Goal: Navigation & Orientation: Find specific page/section

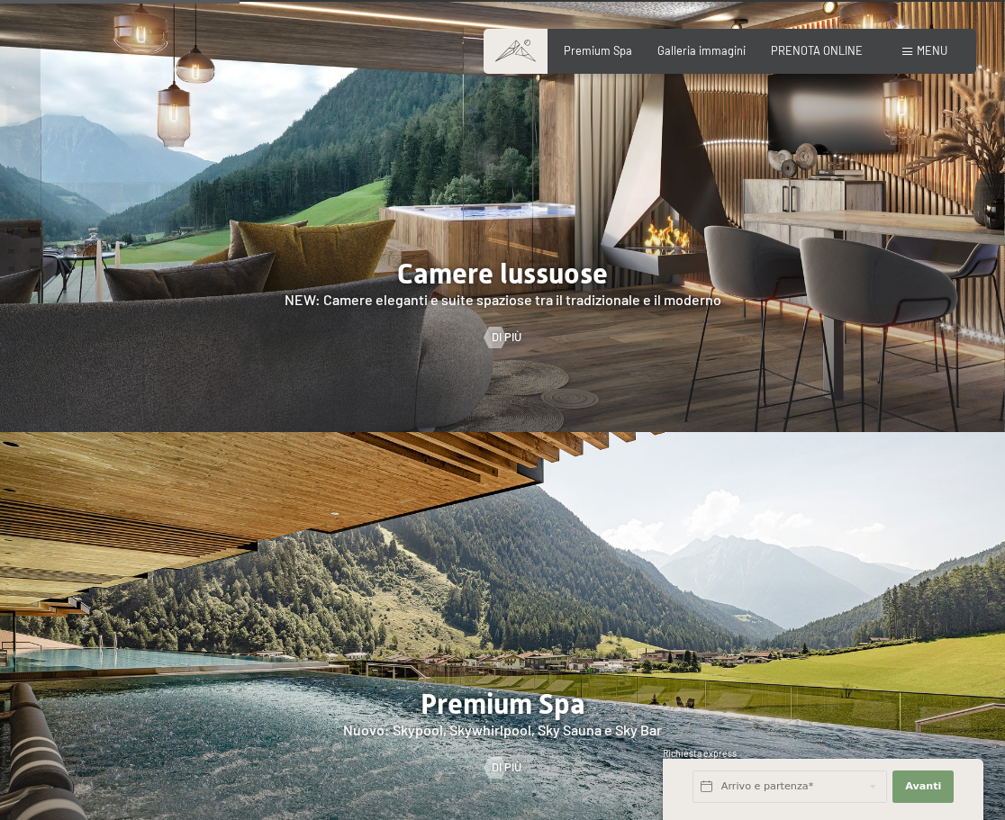
scroll to position [1441, 0]
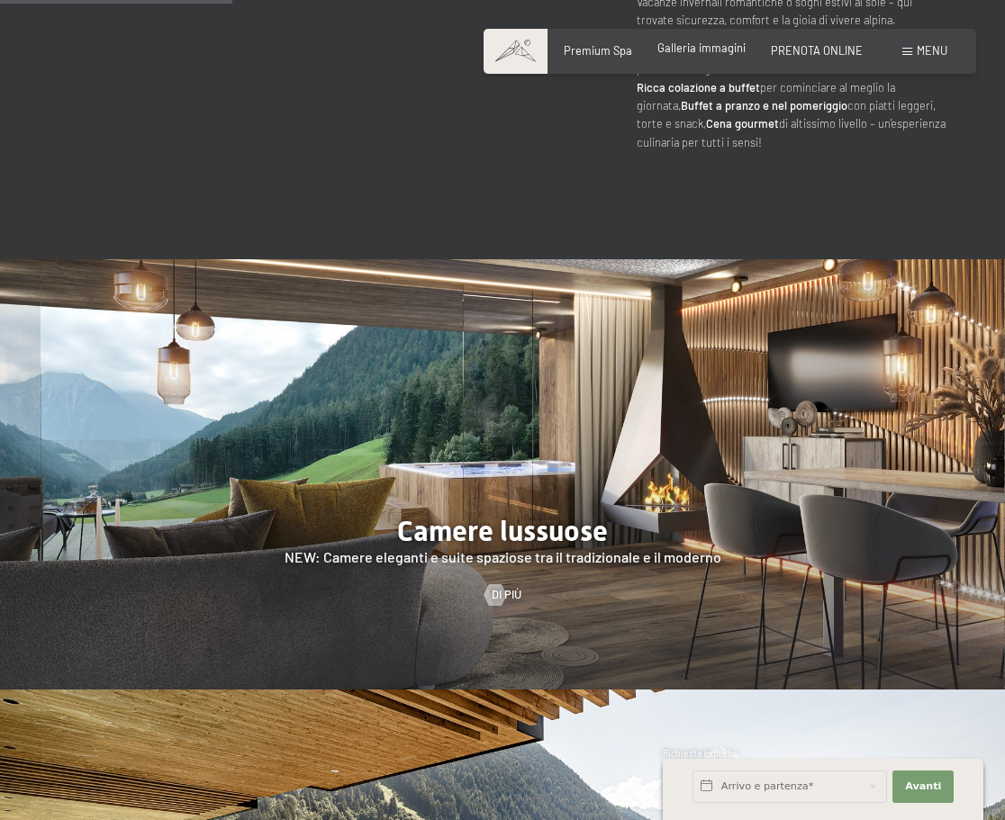
click at [698, 51] on span "Galleria immagini" at bounding box center [701, 48] width 88 height 14
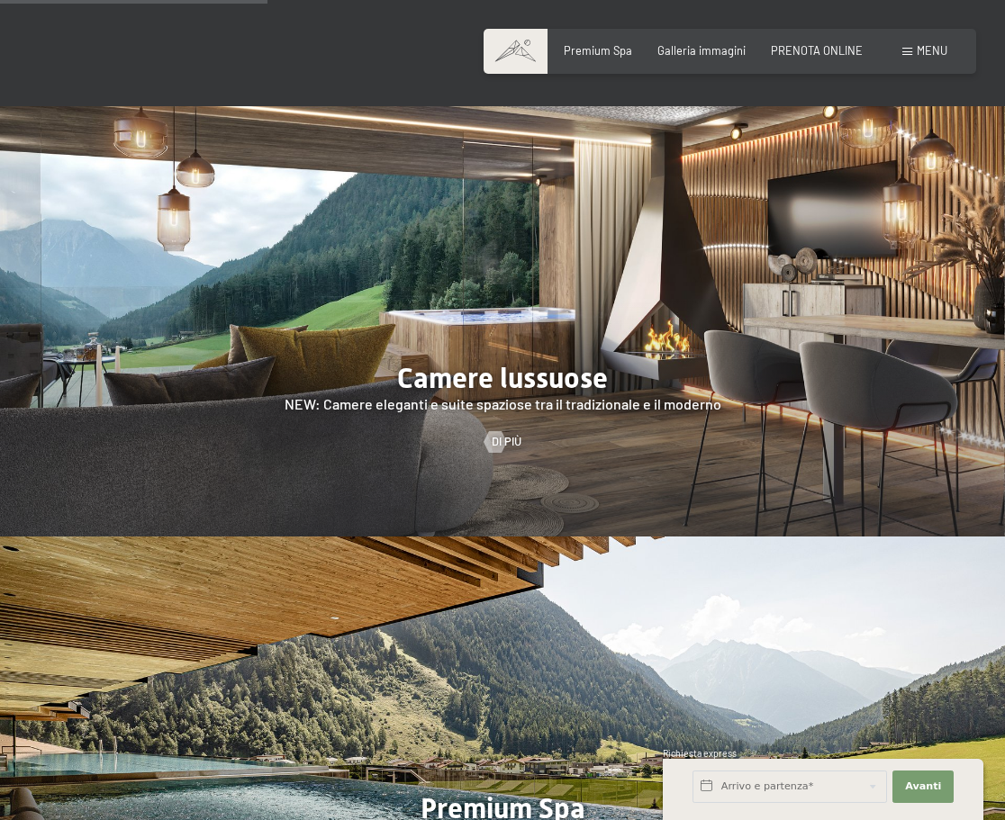
scroll to position [1891, 0]
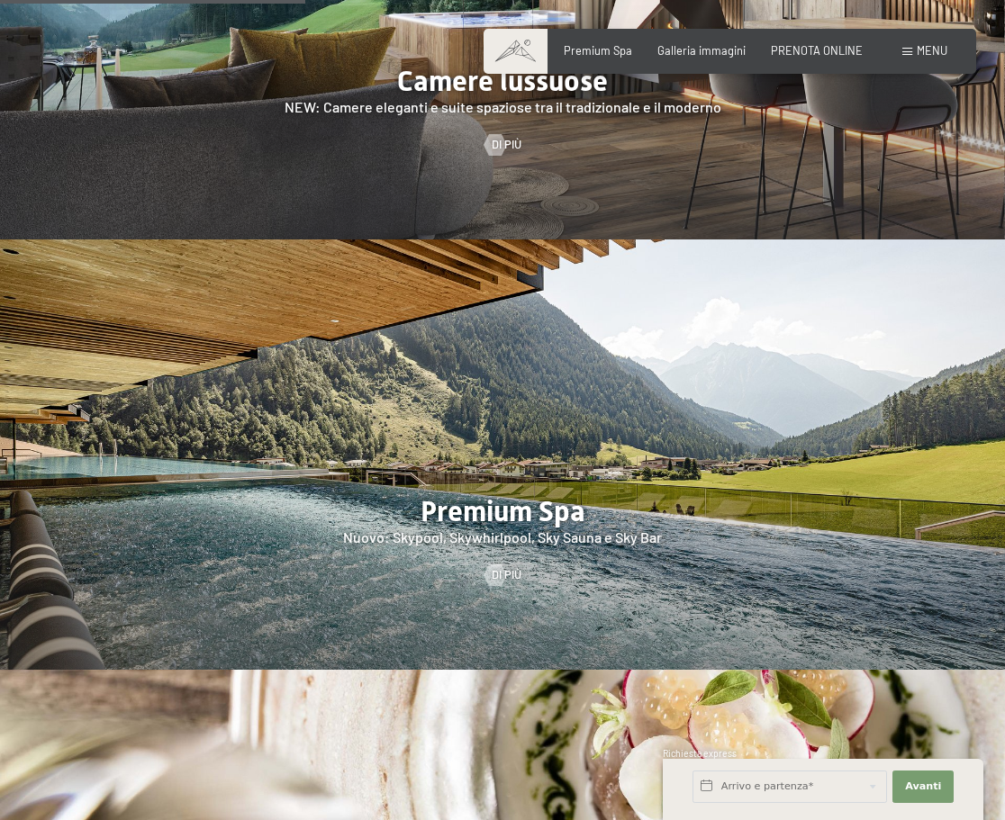
click at [415, 478] on div at bounding box center [502, 454] width 1005 height 430
click at [510, 567] on span "Di più" at bounding box center [525, 575] width 30 height 16
click at [508, 567] on link "Di più" at bounding box center [502, 575] width 37 height 16
click at [500, 565] on div at bounding box center [495, 576] width 13 height 22
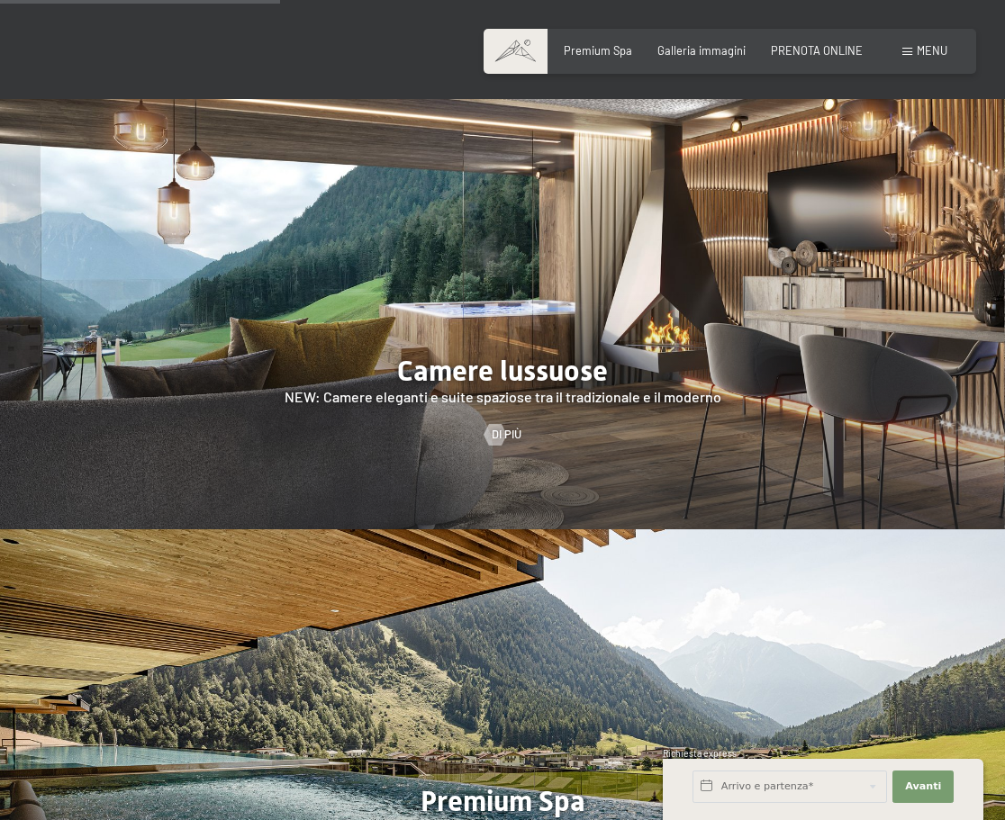
scroll to position [1531, 0]
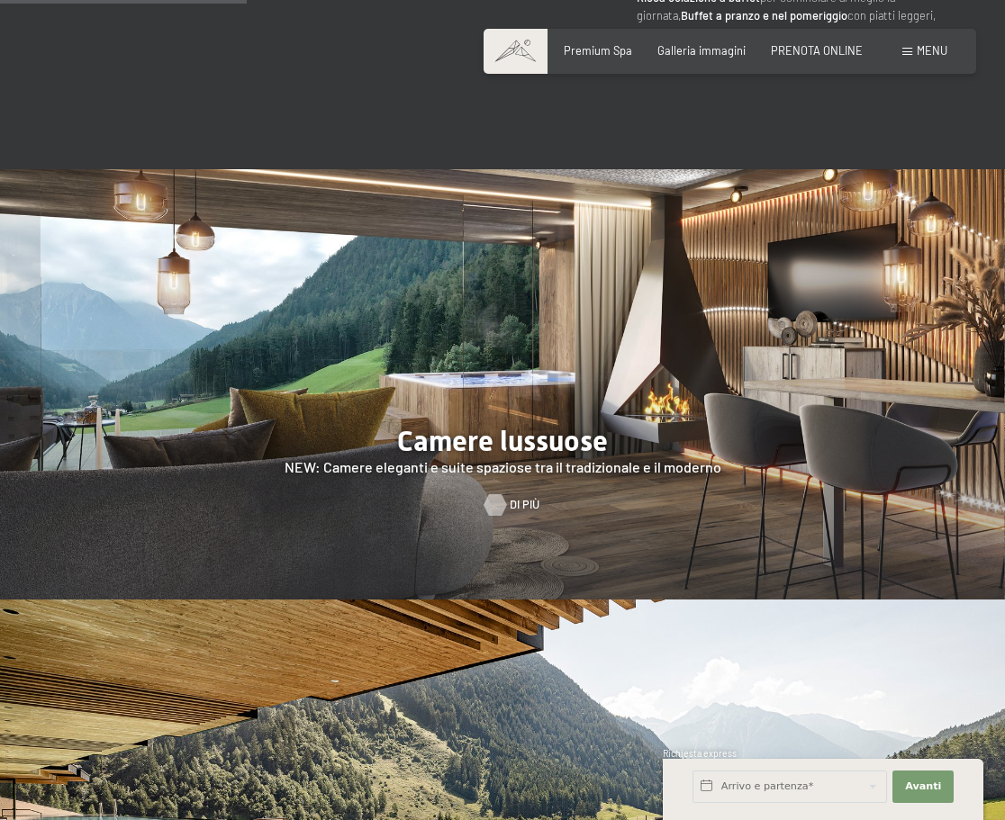
click at [502, 494] on div at bounding box center [495, 505] width 13 height 22
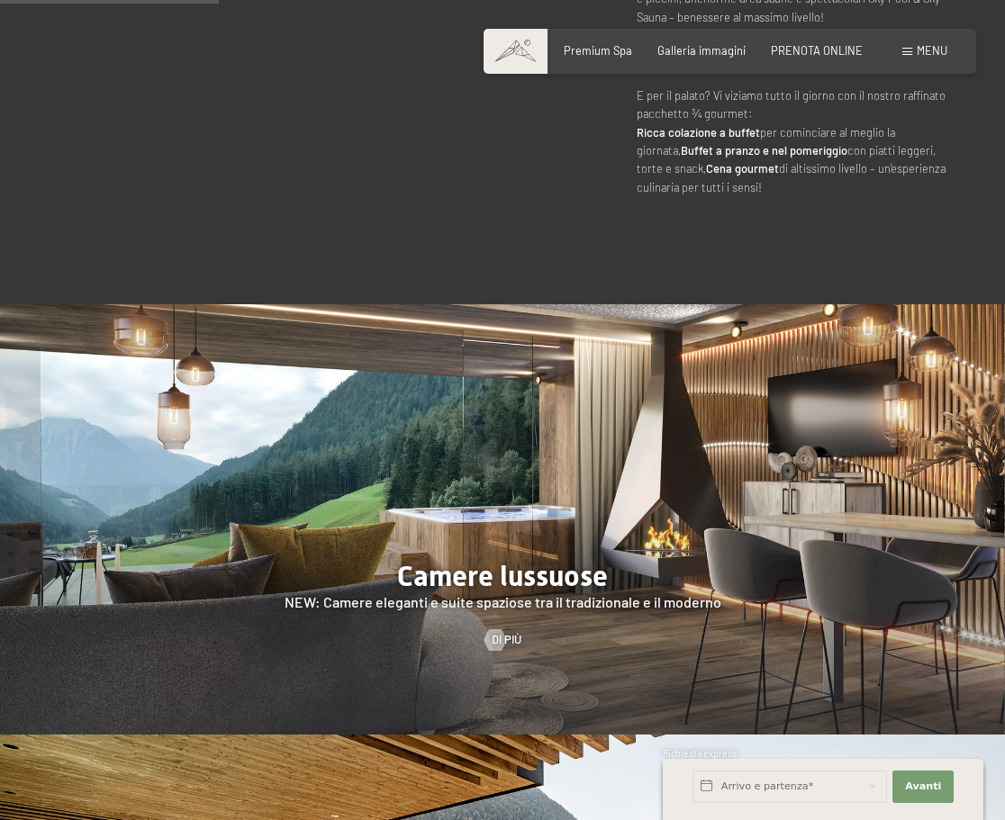
scroll to position [1261, 0]
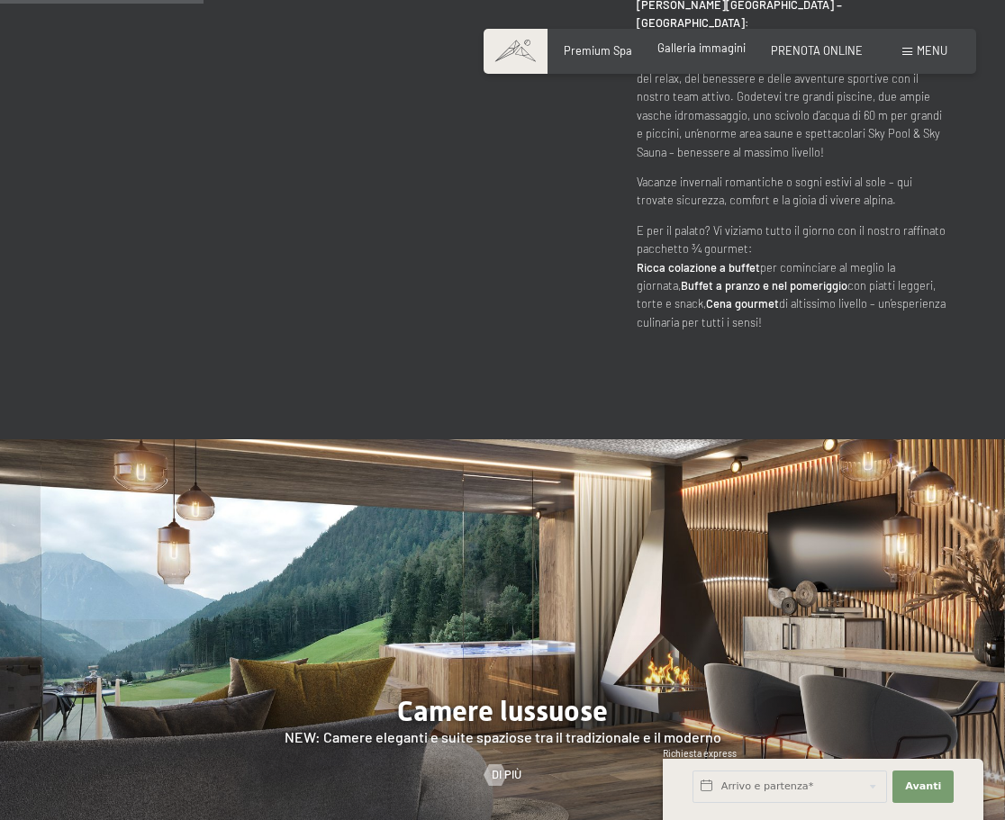
click at [723, 50] on span "Galleria immagini" at bounding box center [701, 48] width 88 height 14
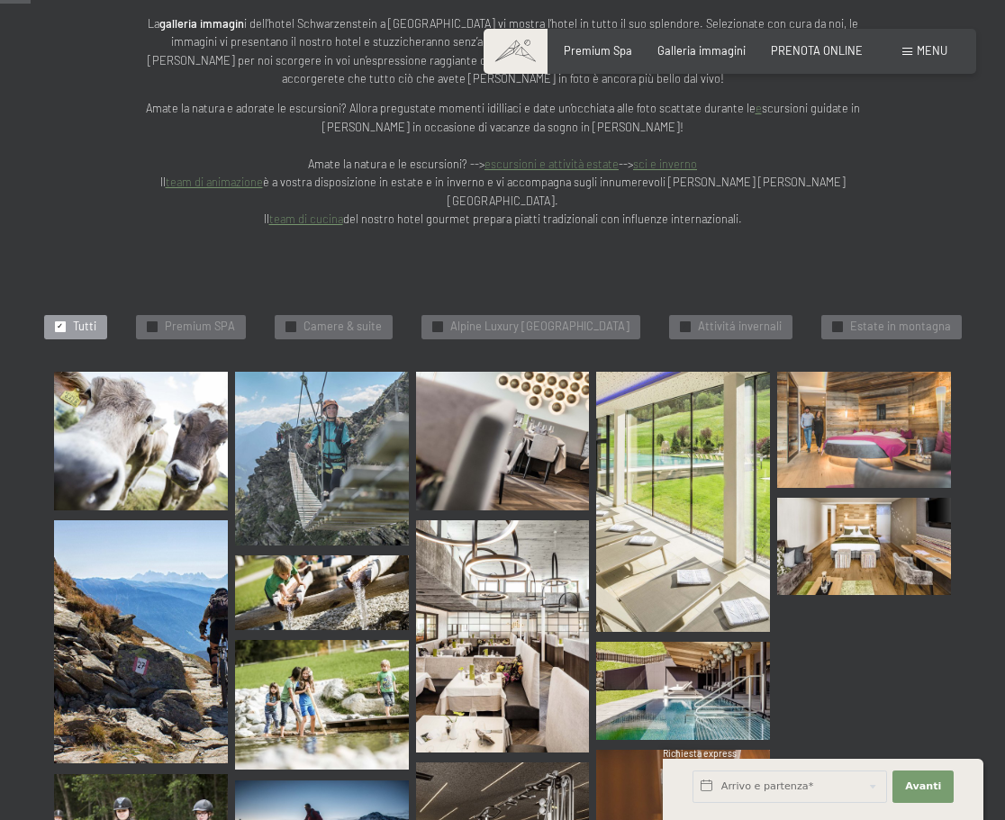
scroll to position [270, 0]
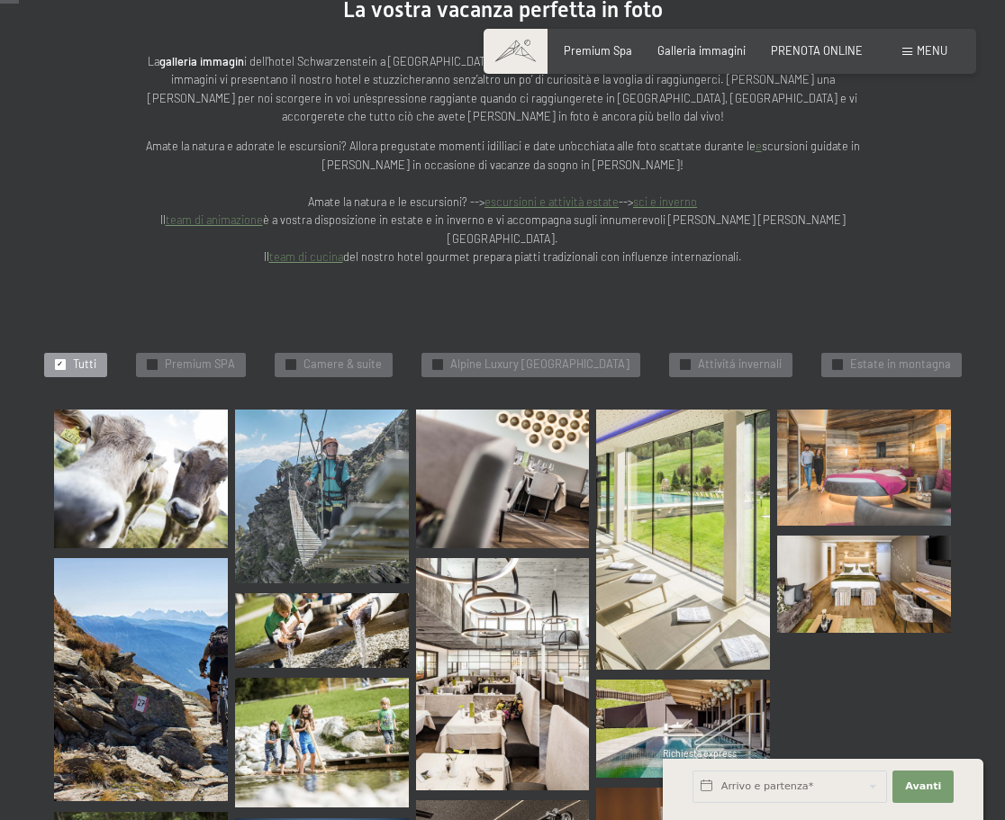
click at [131, 412] on img at bounding box center [141, 479] width 174 height 139
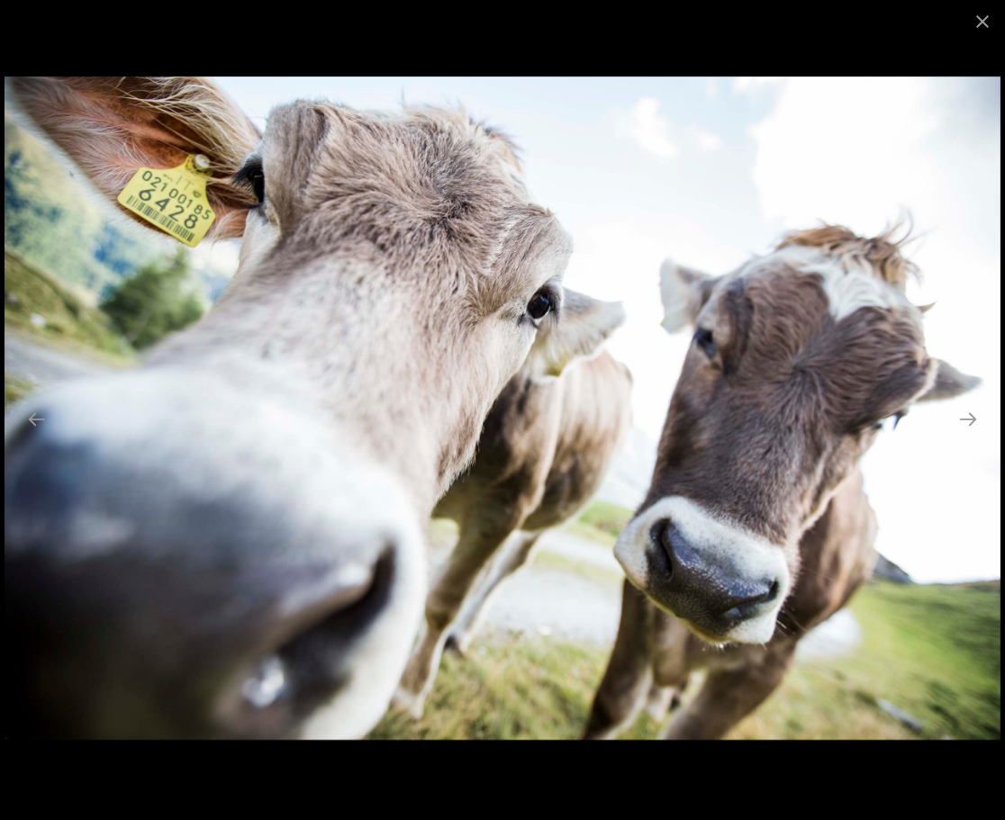
click at [819, 438] on img at bounding box center [503, 409] width 996 height 664
